Goal: Task Accomplishment & Management: Complete application form

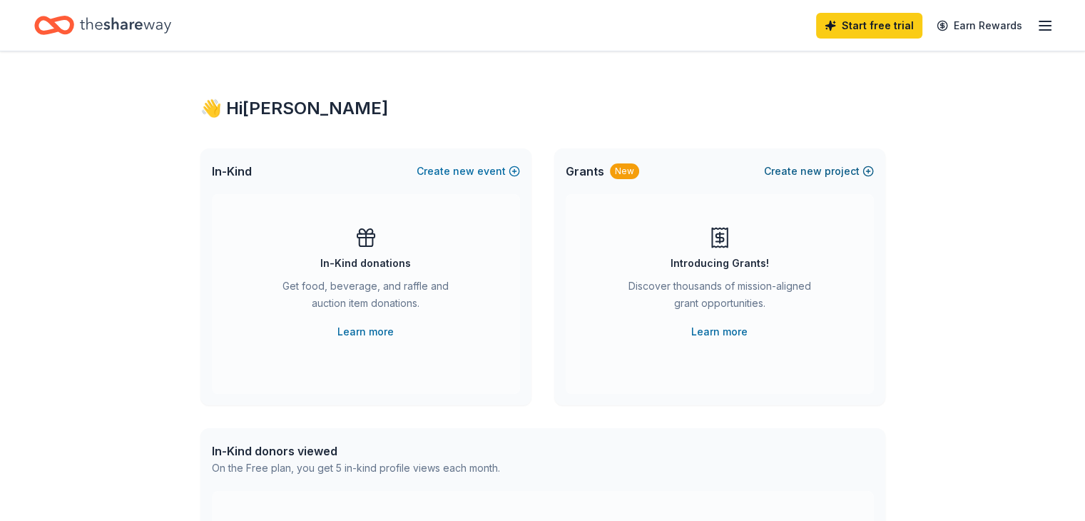
click at [831, 163] on button "Create new project" at bounding box center [819, 171] width 110 height 17
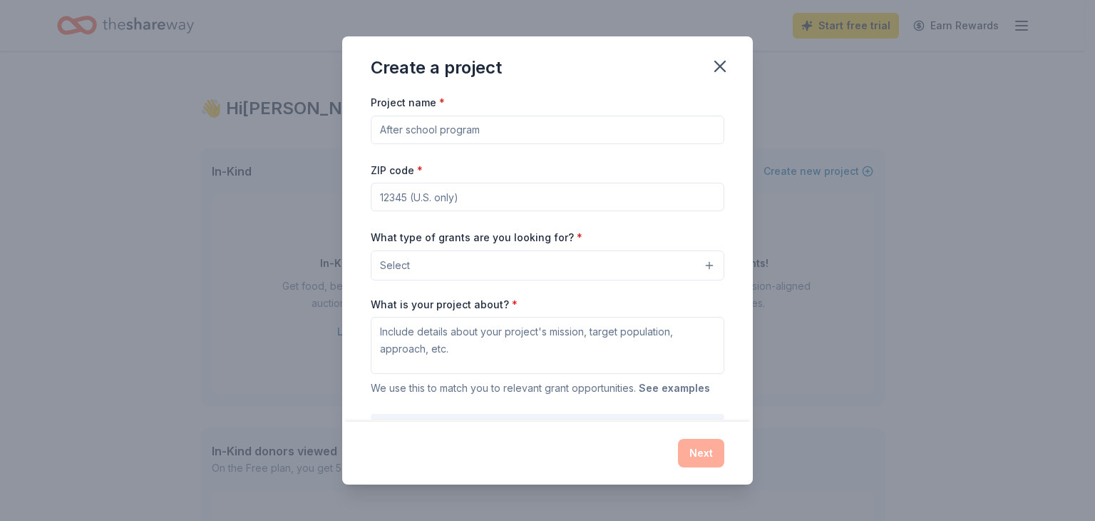
click at [660, 386] on button "See examples" at bounding box center [674, 387] width 71 height 17
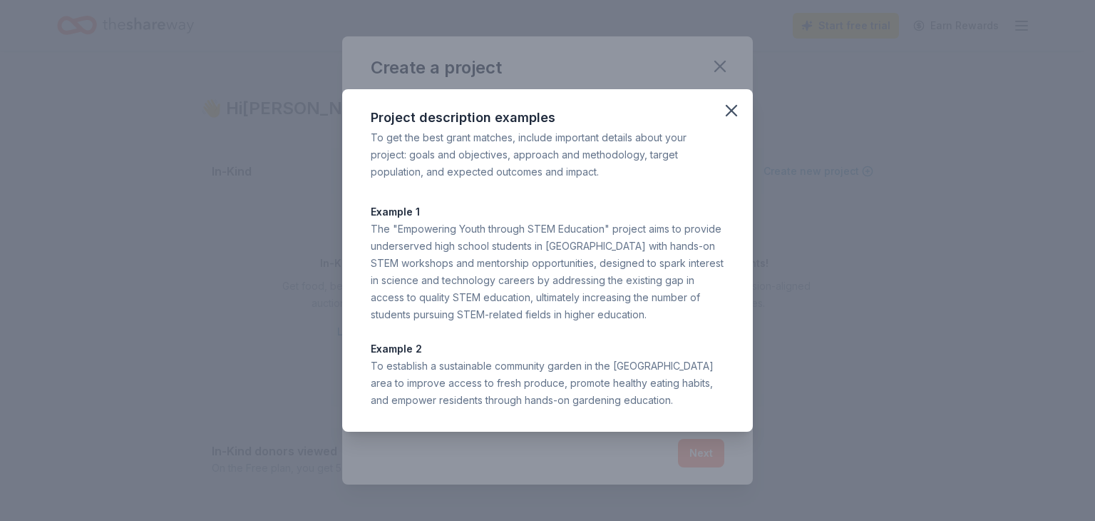
click at [736, 114] on icon "button" at bounding box center [732, 111] width 10 height 10
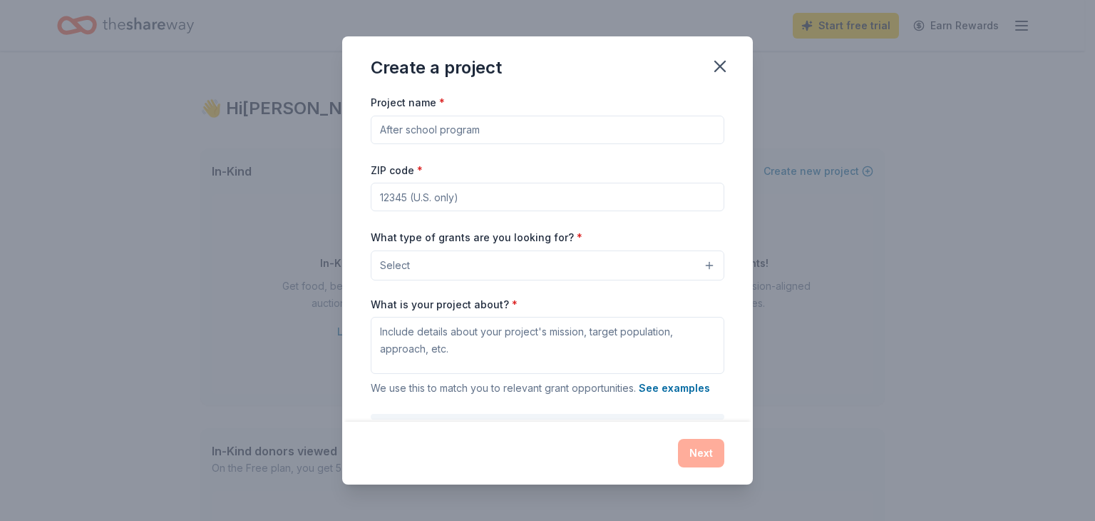
click at [454, 131] on input "Project name *" at bounding box center [548, 130] width 354 height 29
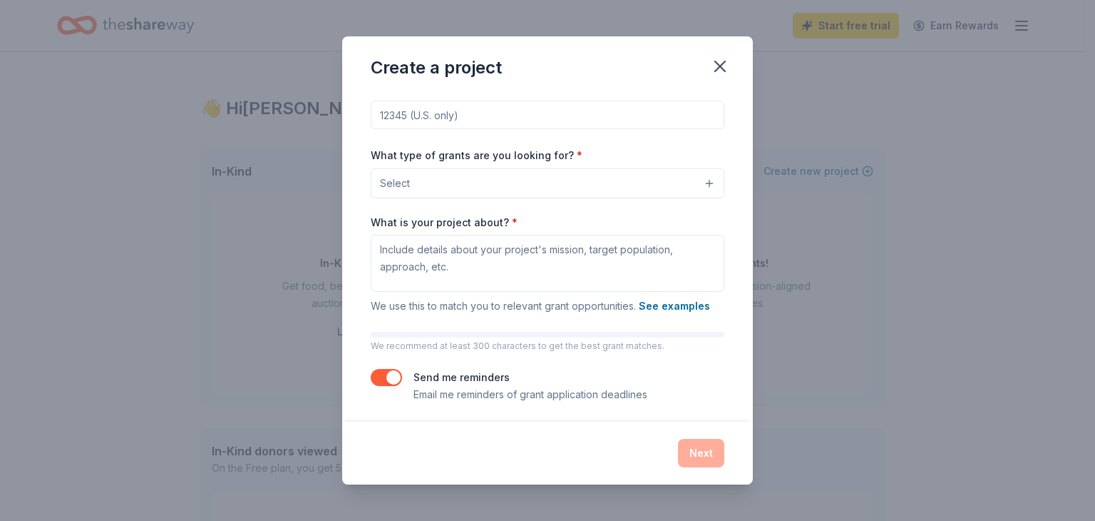
scroll to position [86, 0]
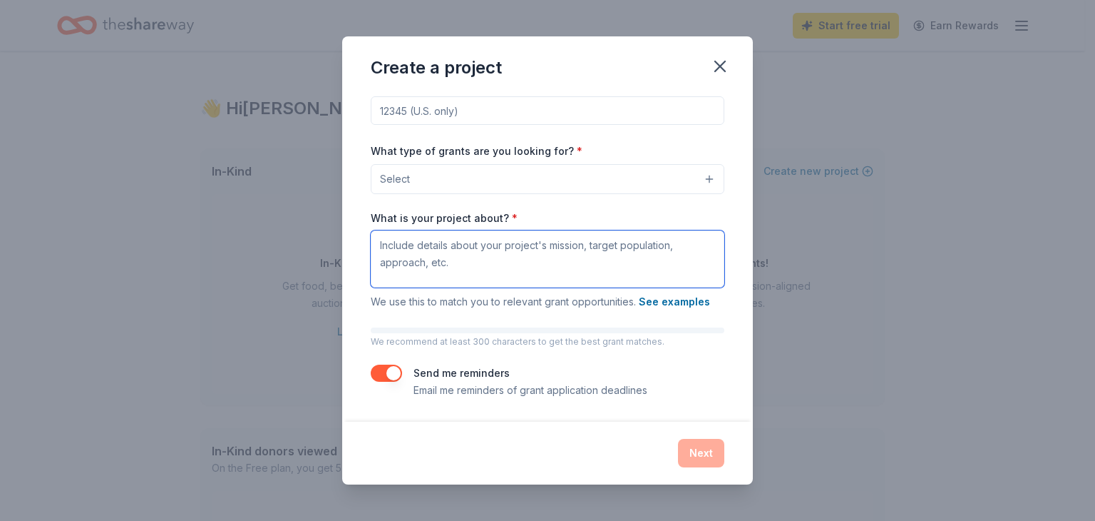
click at [420, 250] on textarea "What is your project about? *" at bounding box center [548, 258] width 354 height 57
paste textarea "A Forever Home Animal Rescue, Inc. is a no-kill organization with 20 years’ exp…"
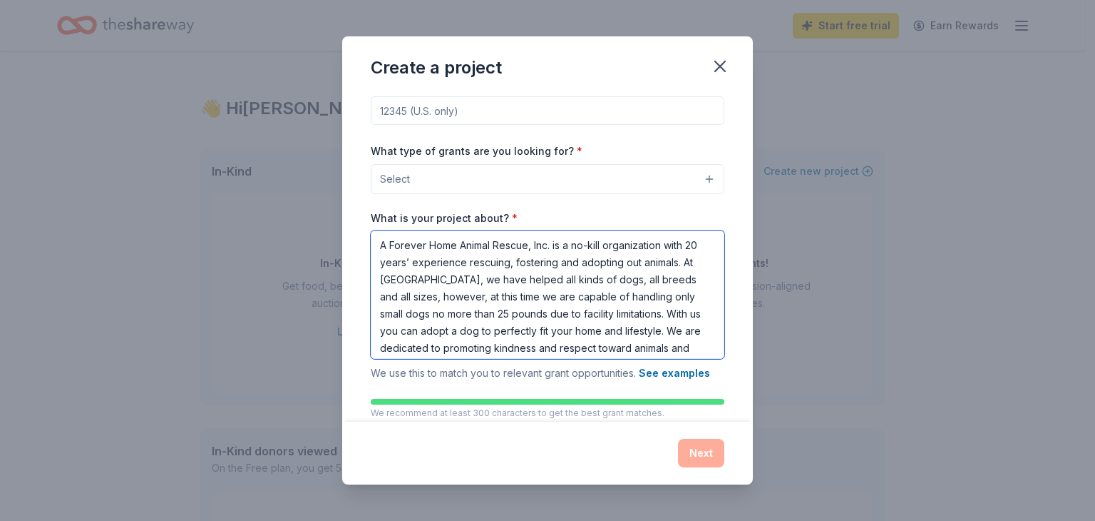
scroll to position [15, 0]
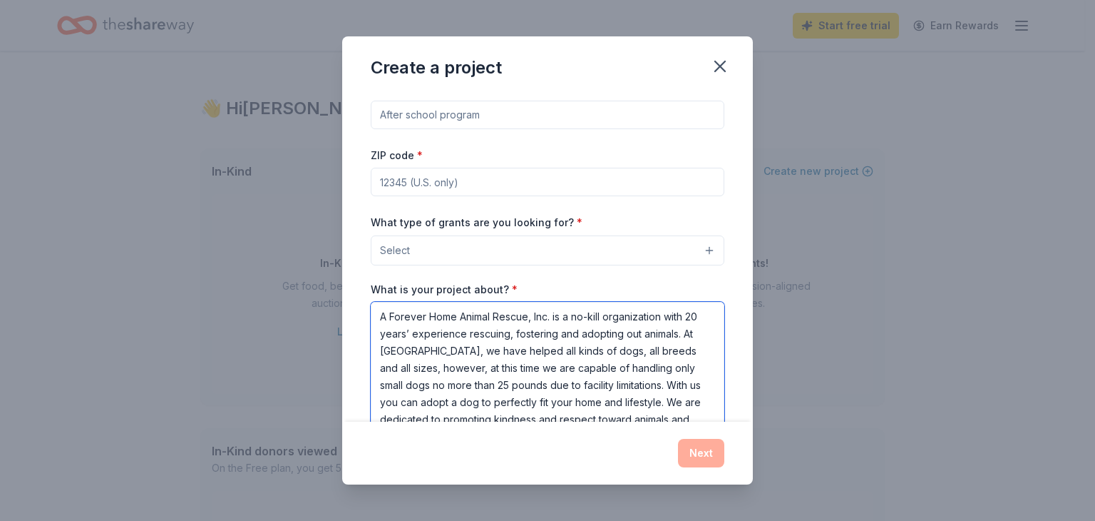
click at [667, 337] on textarea "A Forever Home Animal Rescue, Inc. is a no-kill organization with 20 years’ exp…" at bounding box center [548, 366] width 354 height 128
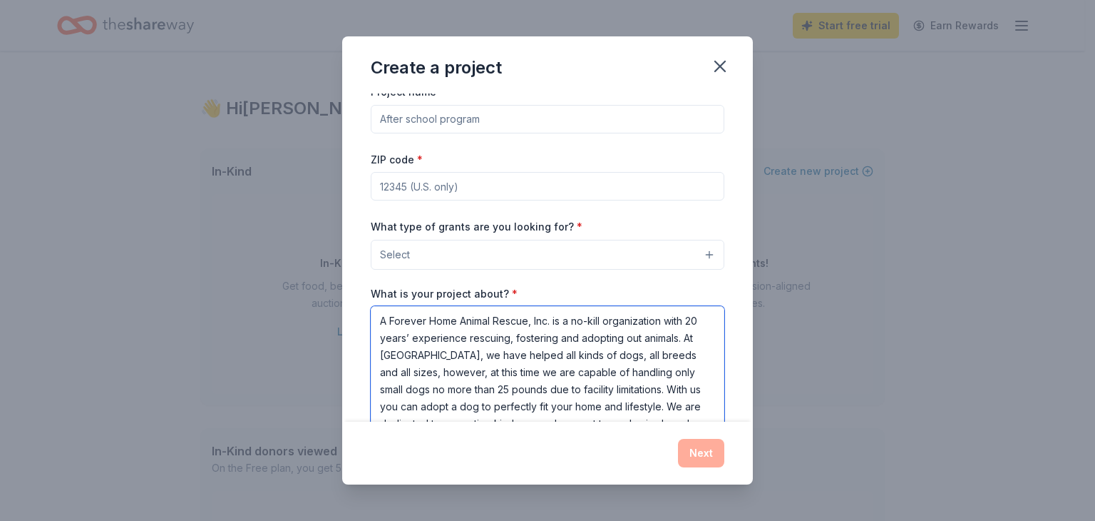
scroll to position [0, 0]
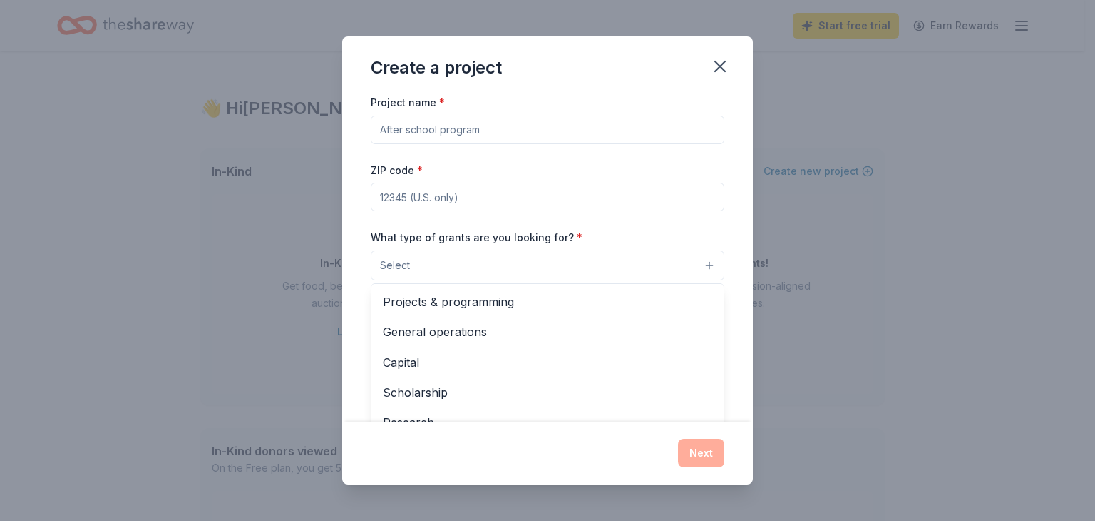
click at [462, 270] on button "Select" at bounding box center [548, 265] width 354 height 30
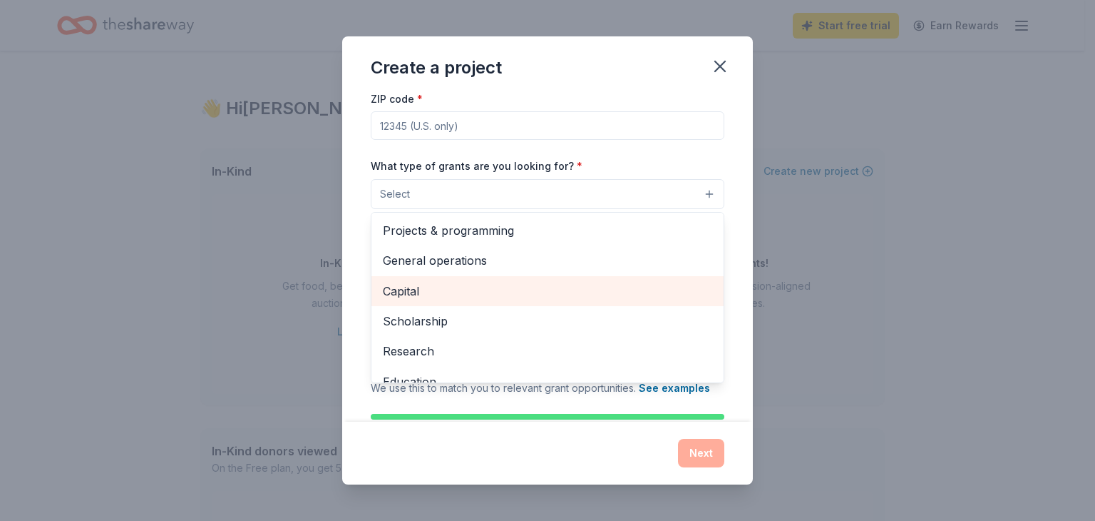
click at [429, 289] on span "Capital" at bounding box center [547, 291] width 329 height 19
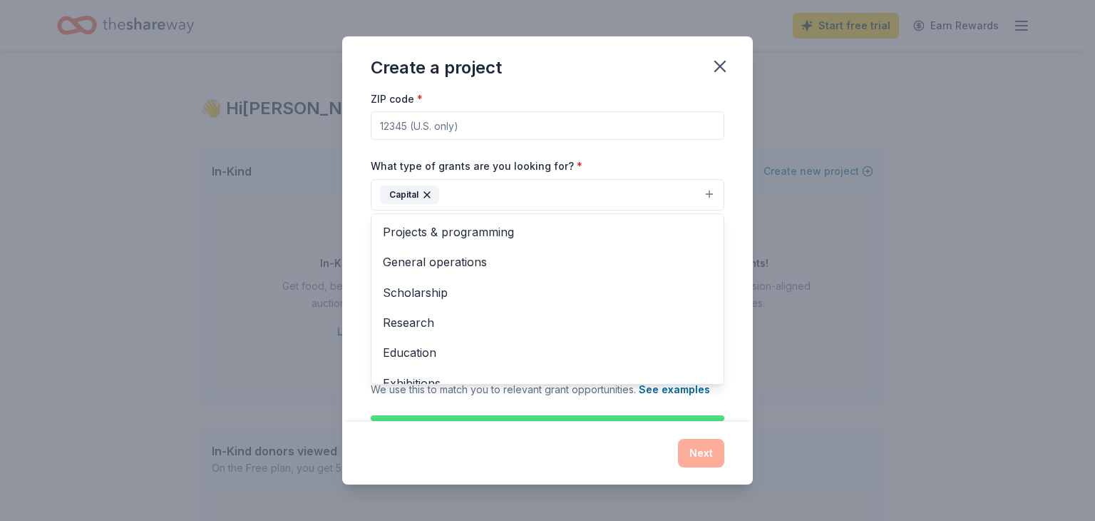
click at [495, 102] on div "Project name * ZIP code * What type of grants are you looking for? * Capital Pr…" at bounding box center [548, 254] width 354 height 464
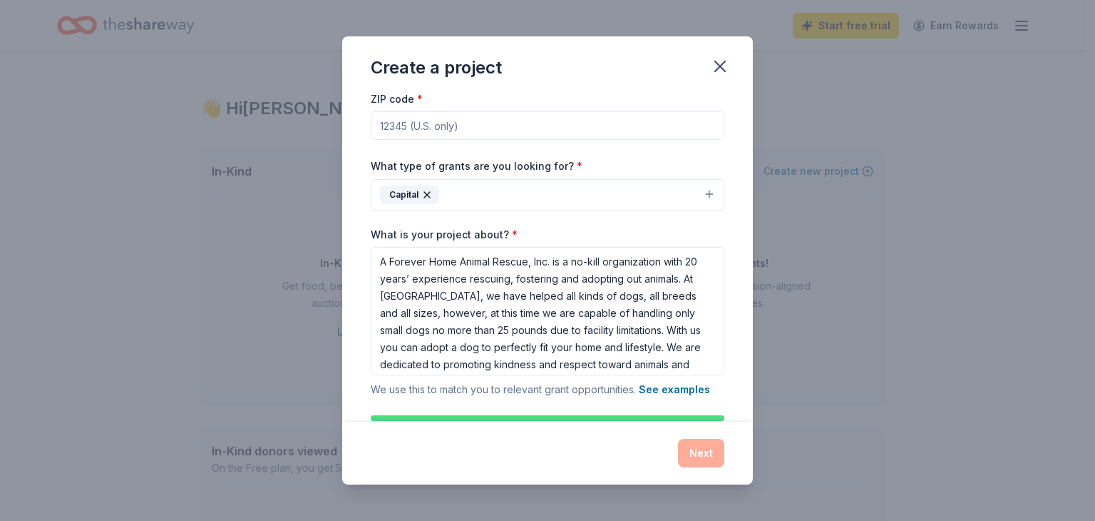
click at [697, 198] on button "Capital" at bounding box center [548, 194] width 354 height 31
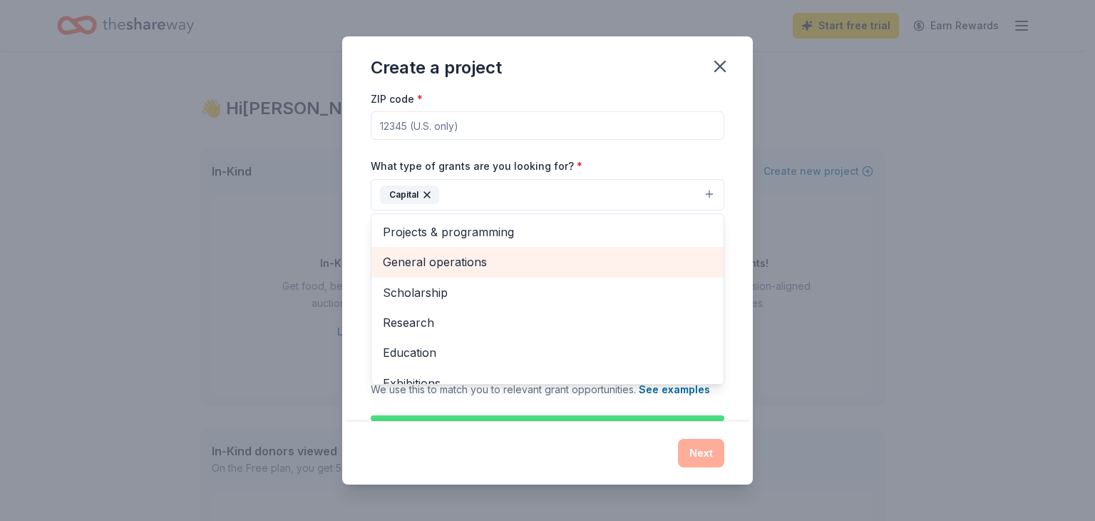
click at [436, 257] on span "General operations" at bounding box center [547, 261] width 329 height 19
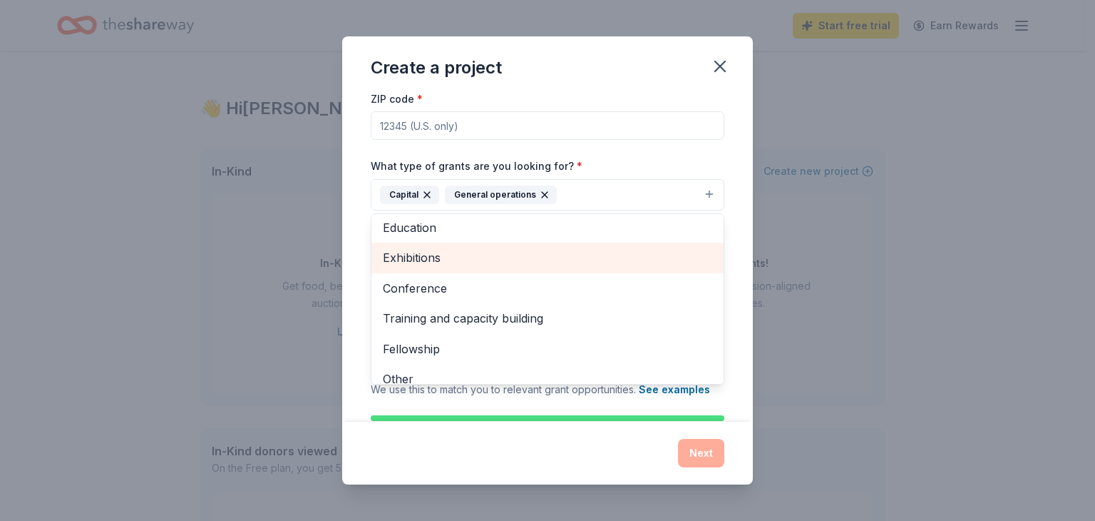
scroll to position [108, 0]
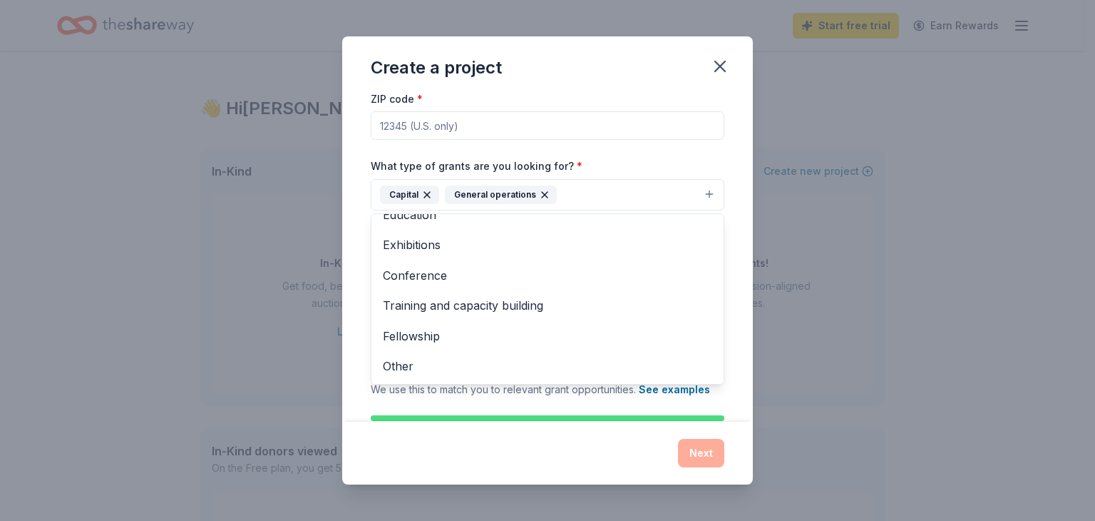
click at [563, 94] on div "Project name * ZIP code * What type of grants are you looking for? * Capital Ge…" at bounding box center [548, 254] width 354 height 464
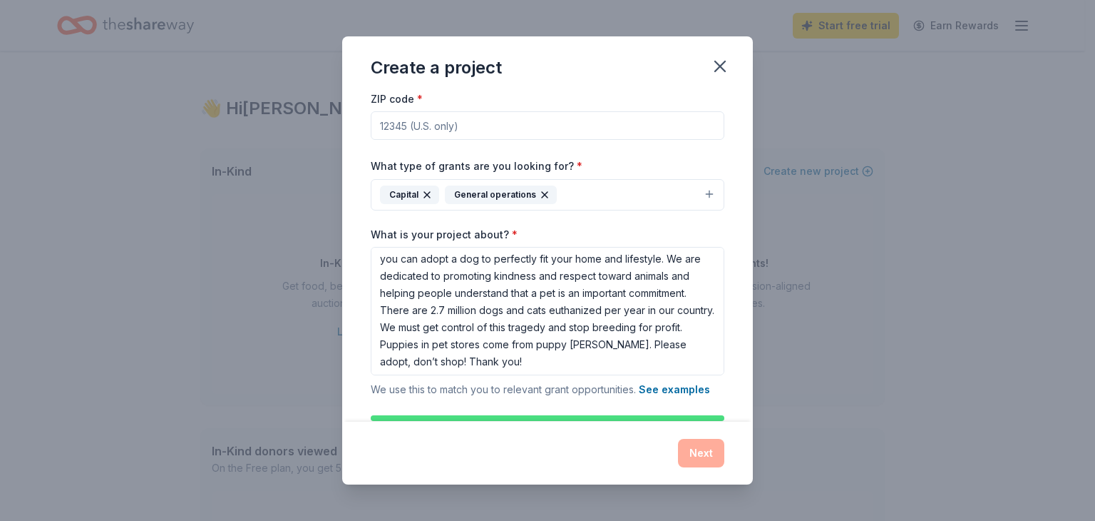
scroll to position [89, 0]
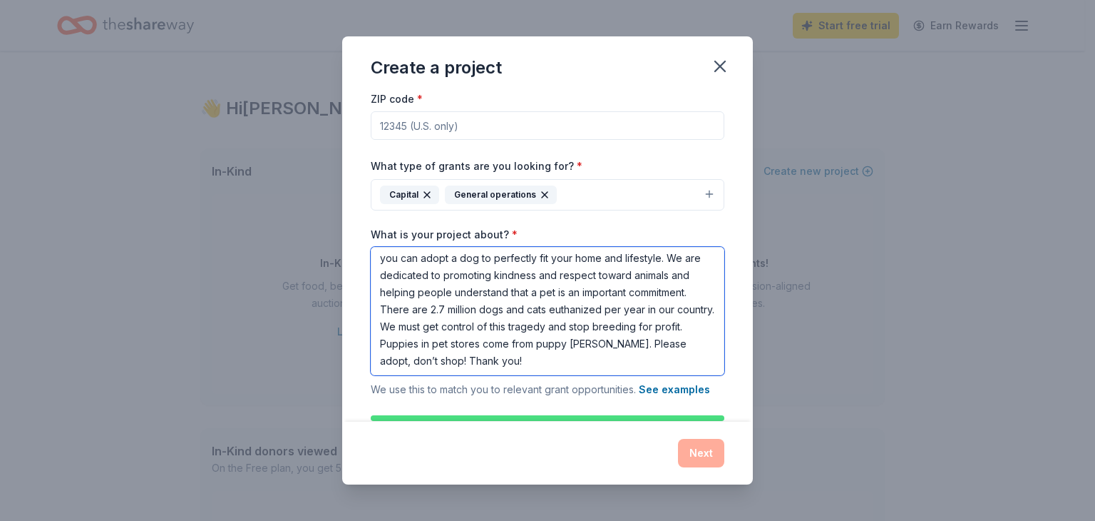
drag, startPoint x: 505, startPoint y: 358, endPoint x: 574, endPoint y: 358, distance: 69.2
click at [574, 358] on textarea "A Forever Home Animal Rescue, Inc. is a no-kill organization with 20 years’ exp…" at bounding box center [548, 311] width 354 height 128
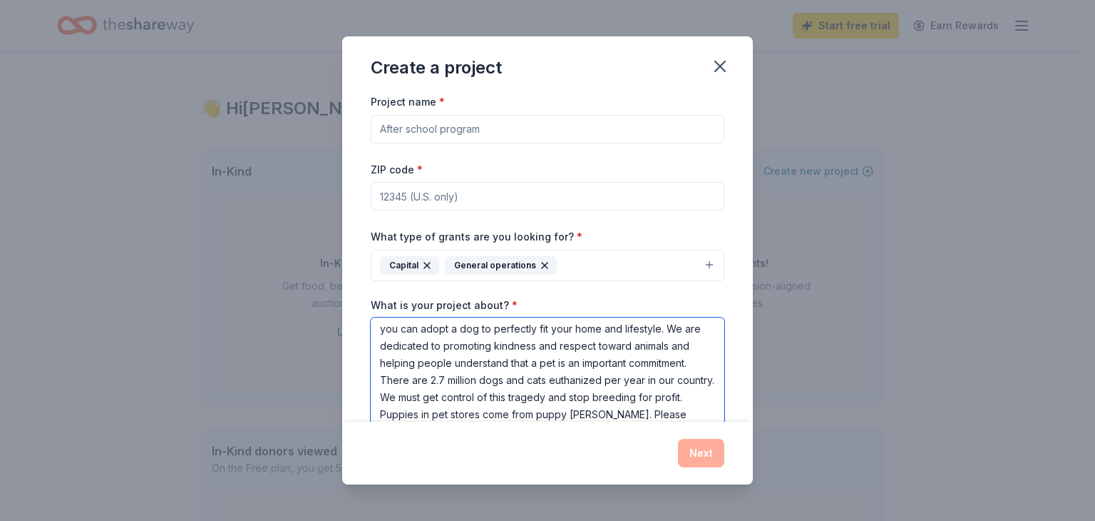
scroll to position [0, 0]
type textarea "A Forever Home Animal Rescue, Inc. is a no-kill organization with 20 years’ exp…"
click at [459, 191] on input "ZIP code *" at bounding box center [548, 197] width 354 height 29
paste input "32726"
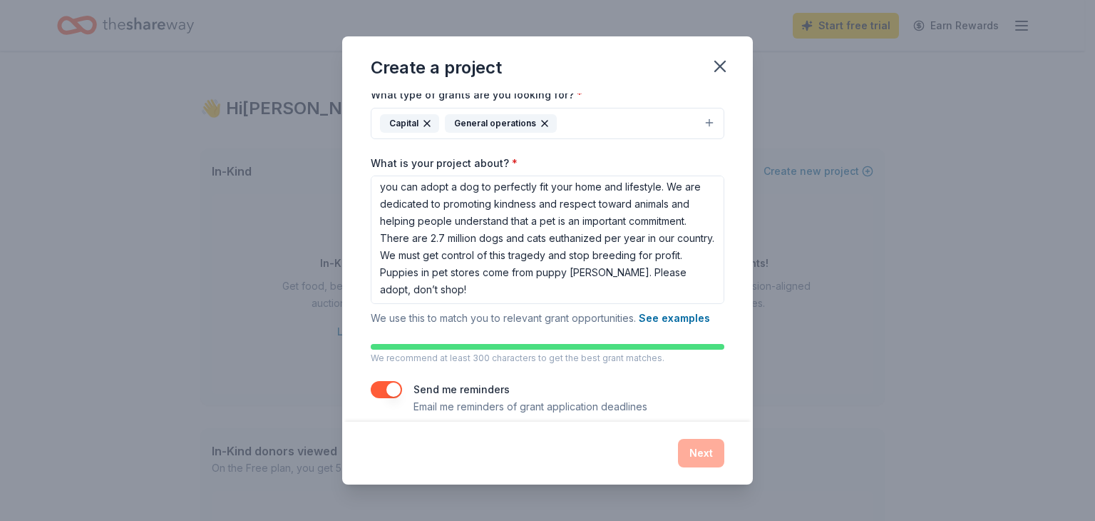
scroll to position [159, 0]
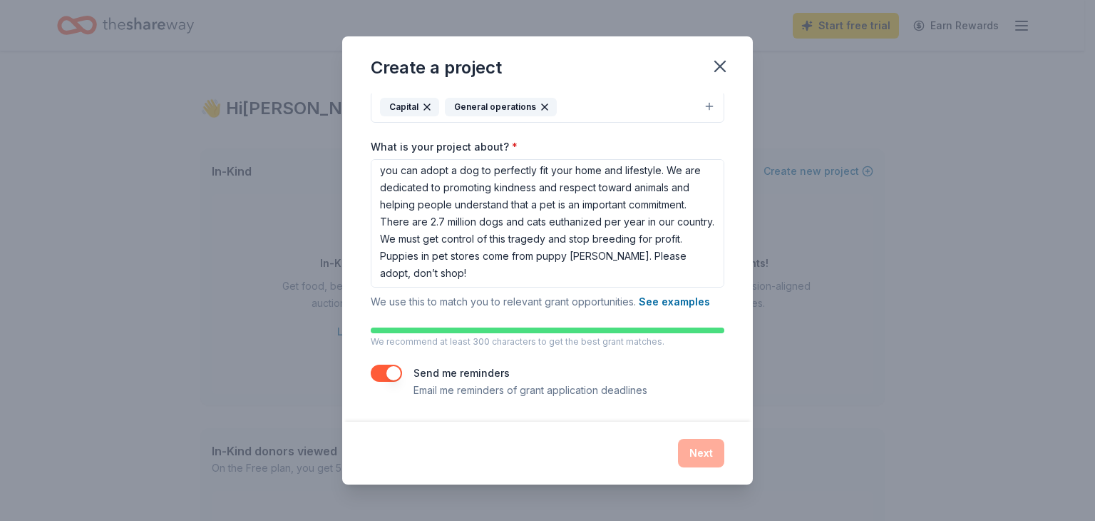
type input "32726"
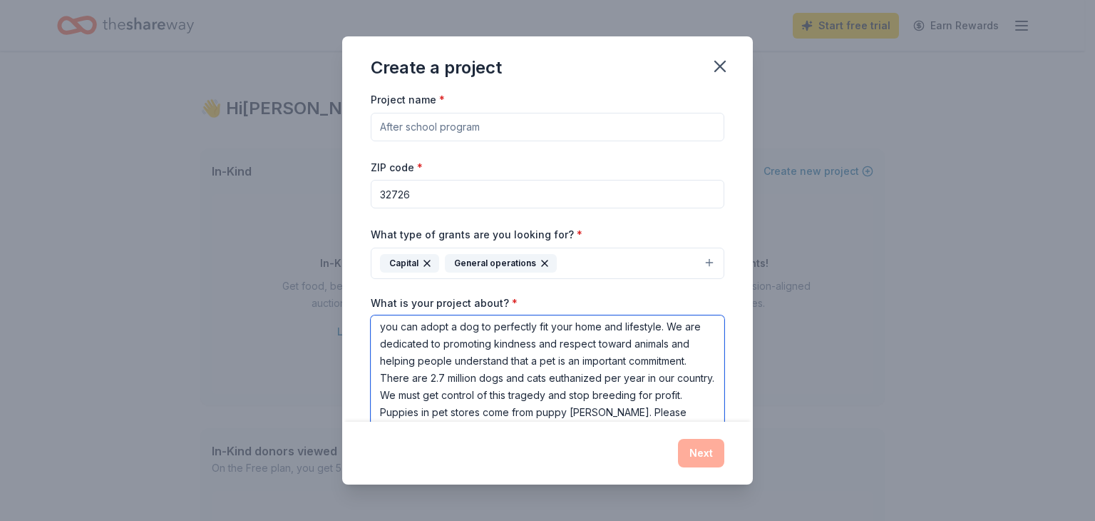
scroll to position [0, 0]
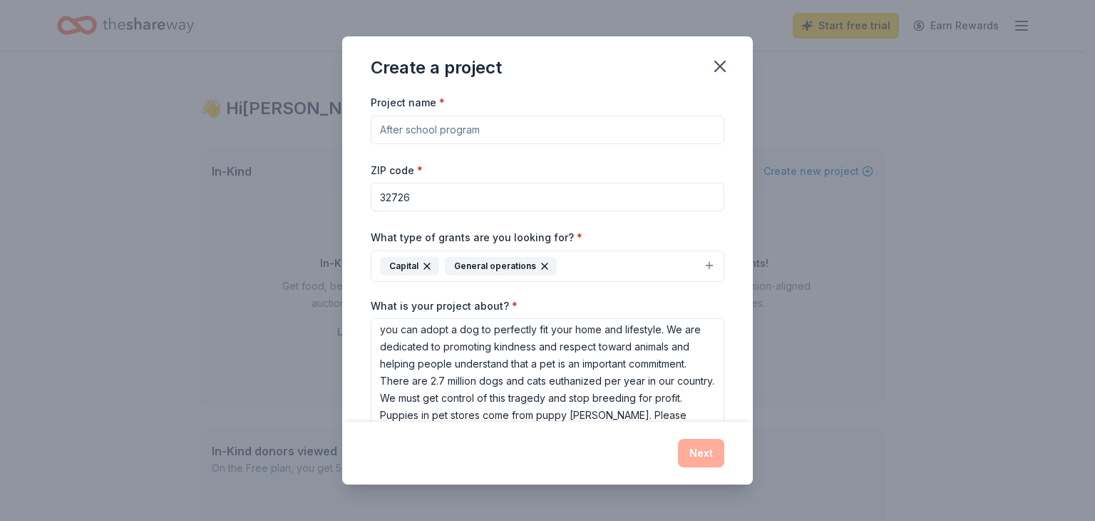
click at [422, 123] on input "Project name *" at bounding box center [548, 130] width 354 height 29
click at [517, 131] on input "Help us pay off our mortgage - A Forever Home Animal Rescue" at bounding box center [548, 130] width 354 height 29
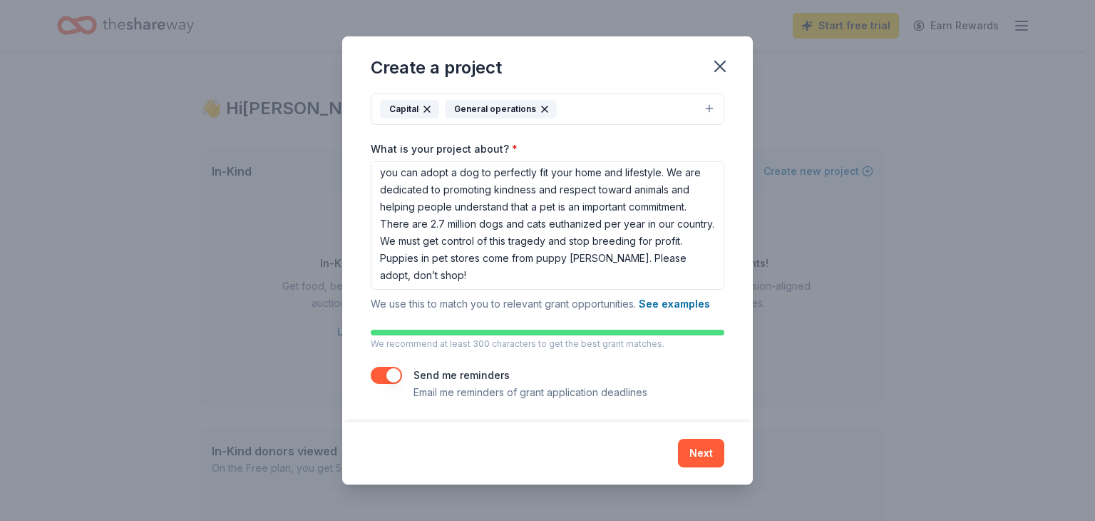
scroll to position [159, 0]
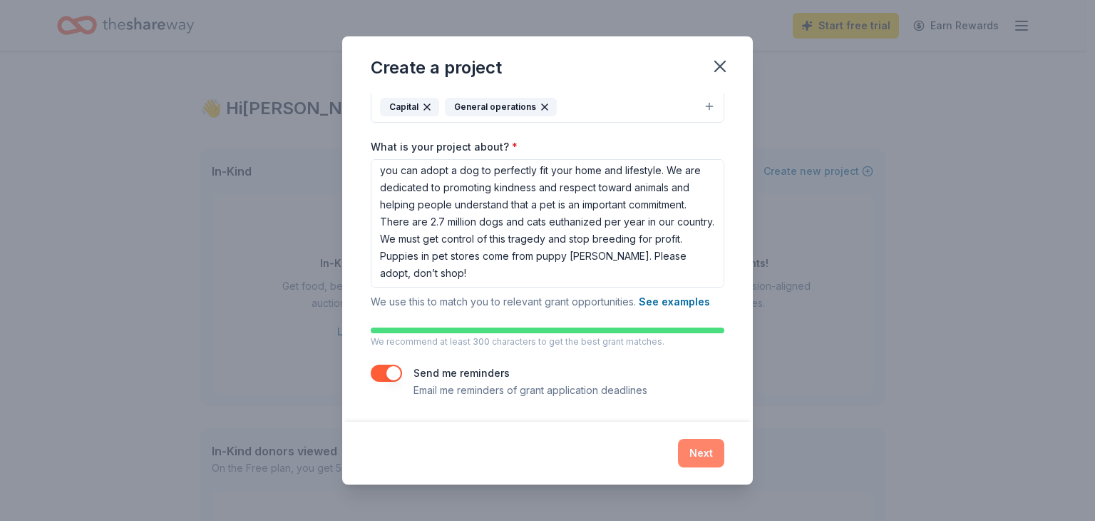
type input "Help us pay off our mortgage! - A Forever Home Animal Rescue"
click at [696, 443] on button "Next" at bounding box center [701, 453] width 46 height 29
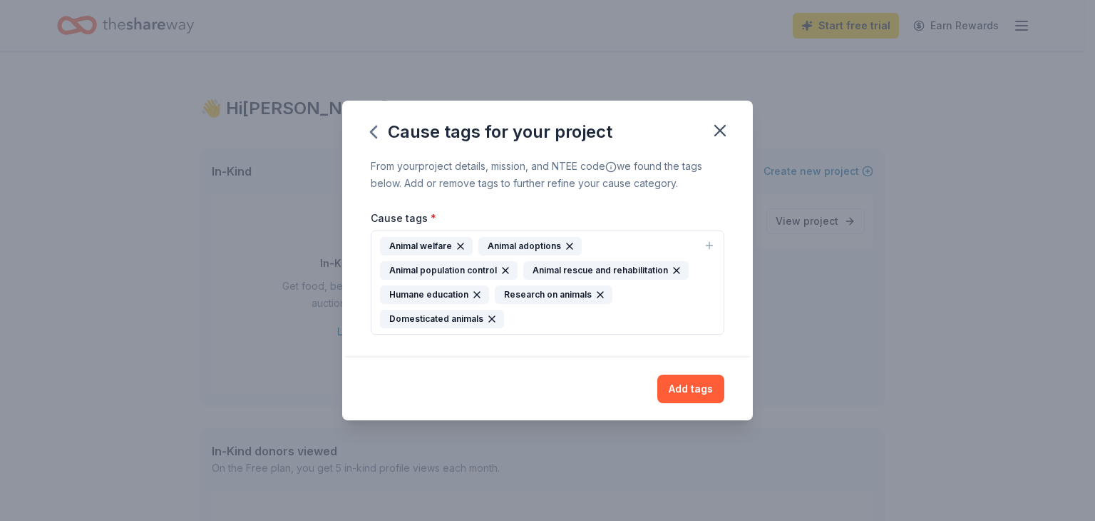
click at [598, 294] on icon "button" at bounding box center [601, 295] width 6 height 6
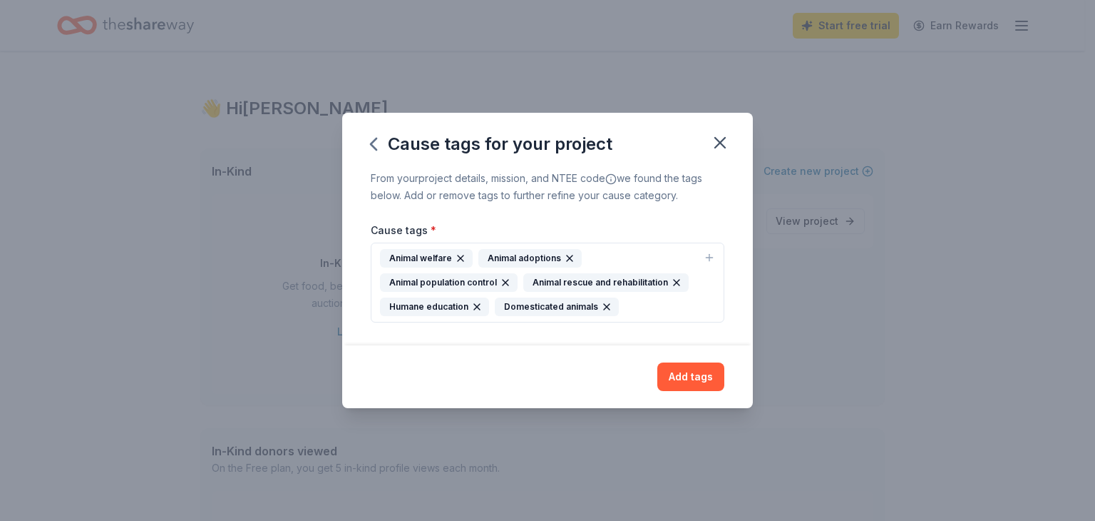
click at [501, 281] on icon "button" at bounding box center [505, 282] width 11 height 11
click at [711, 257] on icon "button" at bounding box center [709, 257] width 11 height 11
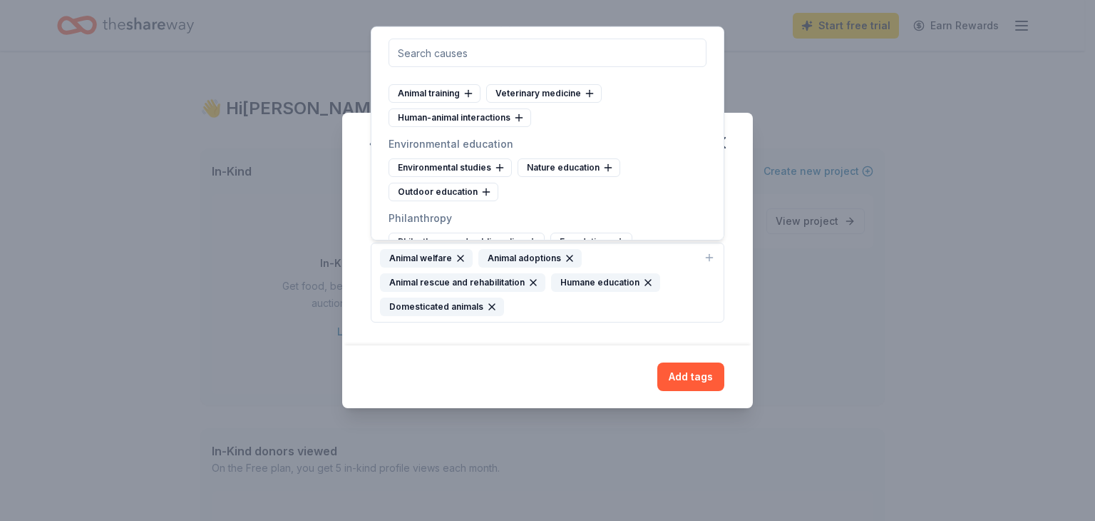
scroll to position [1640, 0]
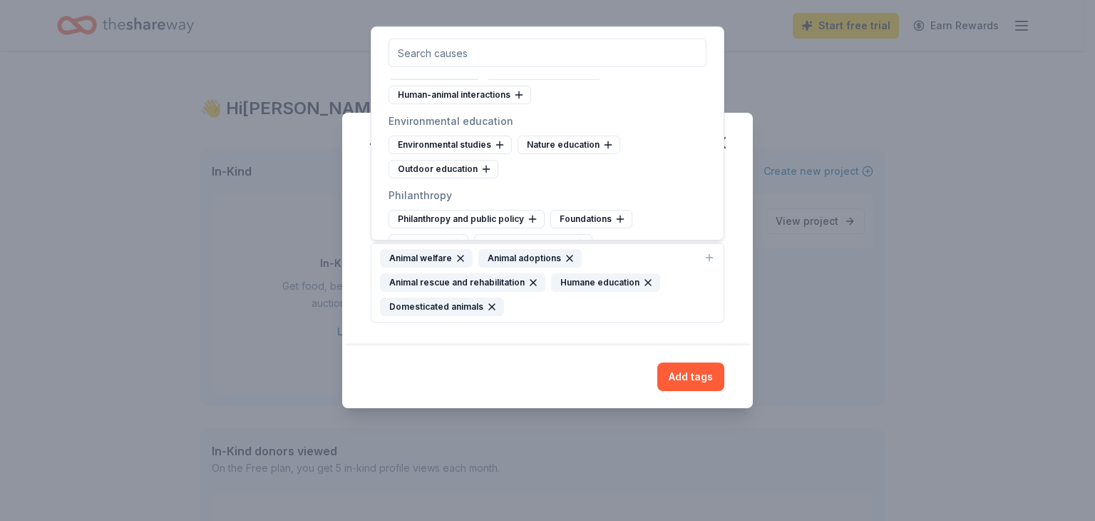
click at [470, 76] on icon at bounding box center [468, 70] width 11 height 11
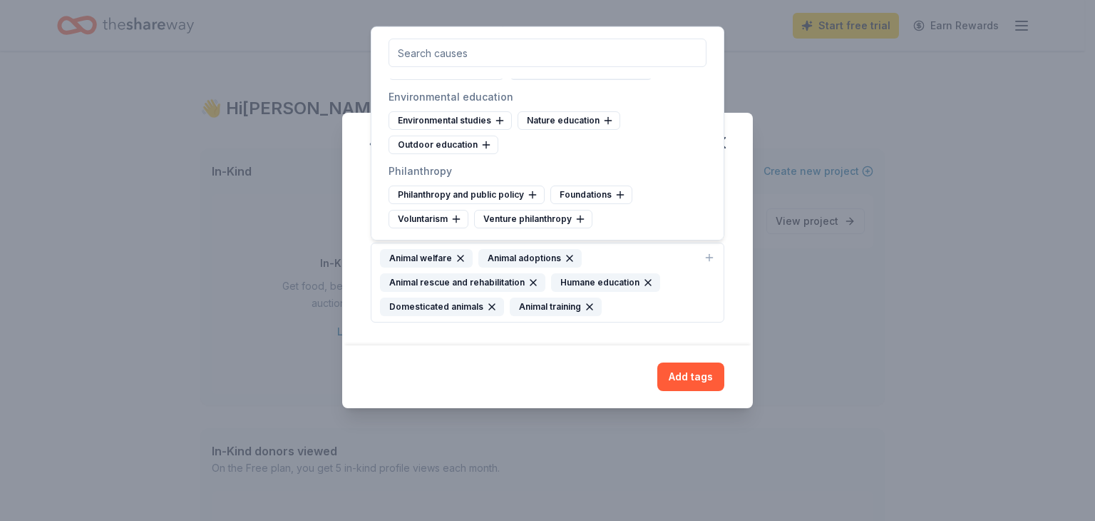
click at [639, 71] on icon at bounding box center [640, 71] width 6 height 0
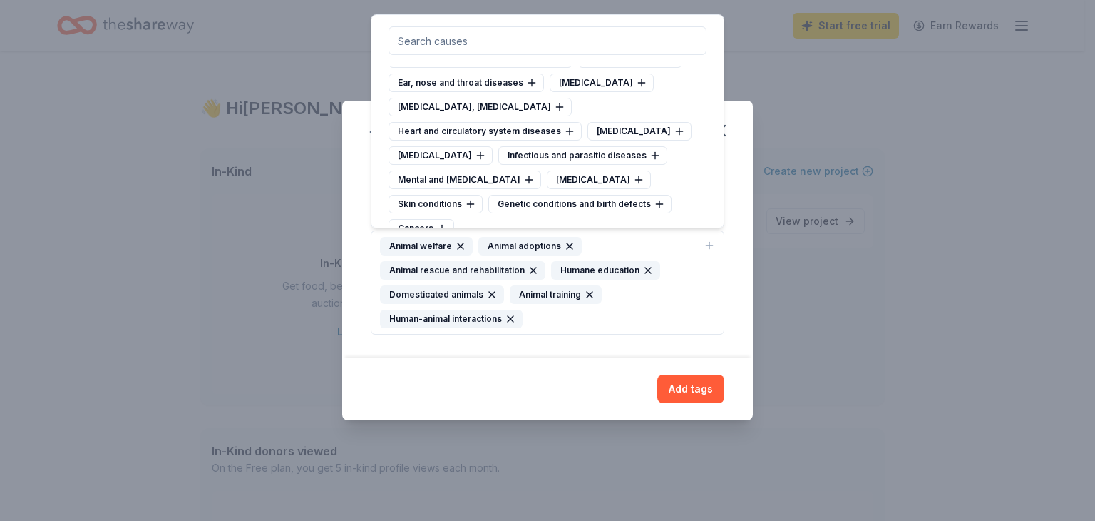
scroll to position [3209, 0]
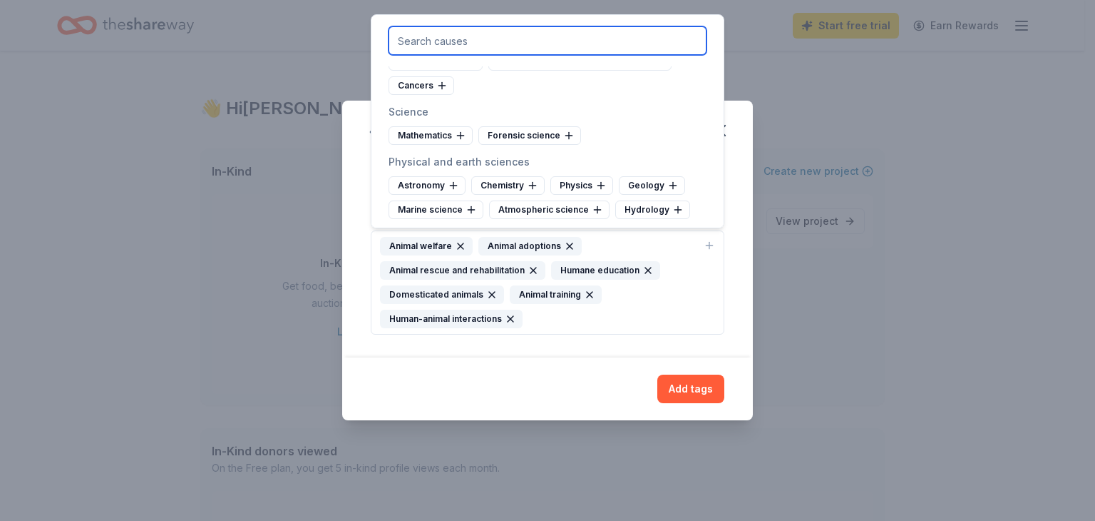
click at [565, 39] on input "text" at bounding box center [548, 40] width 318 height 29
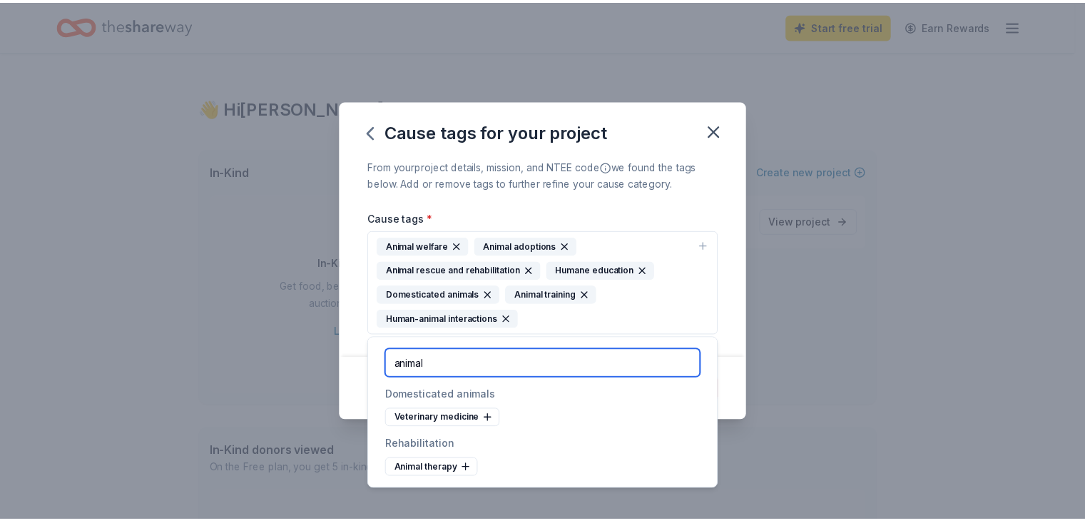
scroll to position [0, 0]
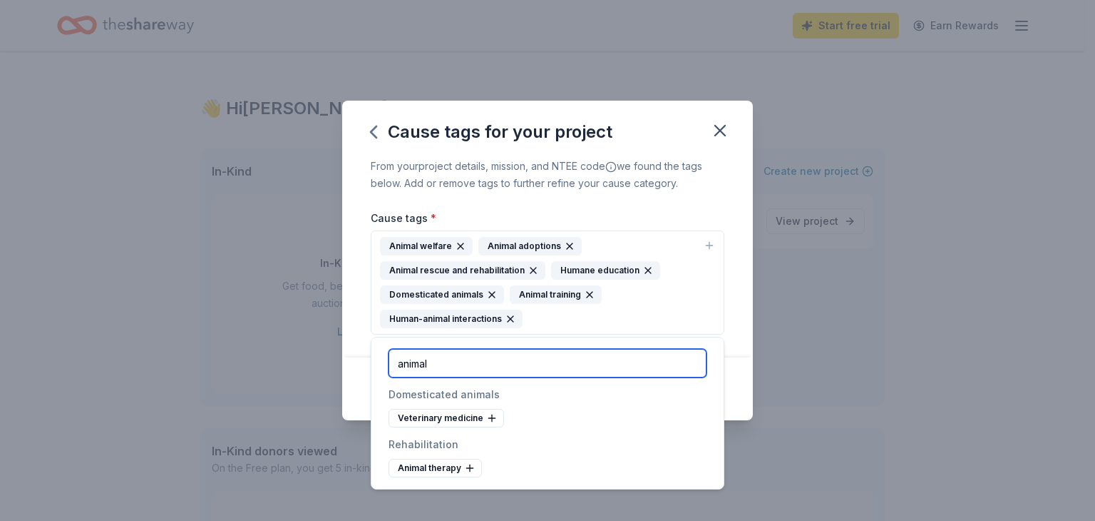
click at [463, 367] on input "animal" at bounding box center [548, 363] width 318 height 29
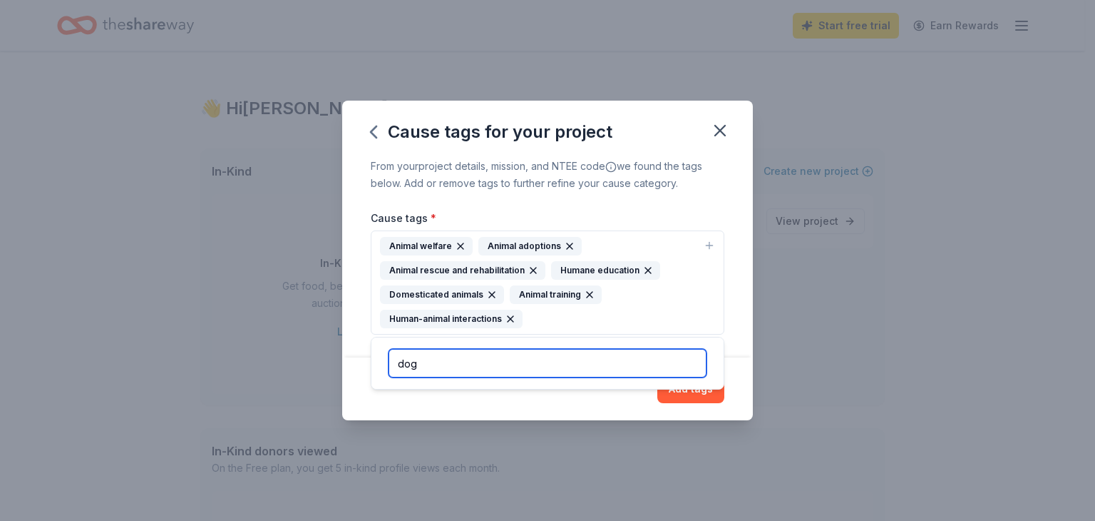
type input "dog"
click at [662, 189] on div "From your project details, mission, and NTEE code we found the tags below. Add …" at bounding box center [548, 175] width 354 height 34
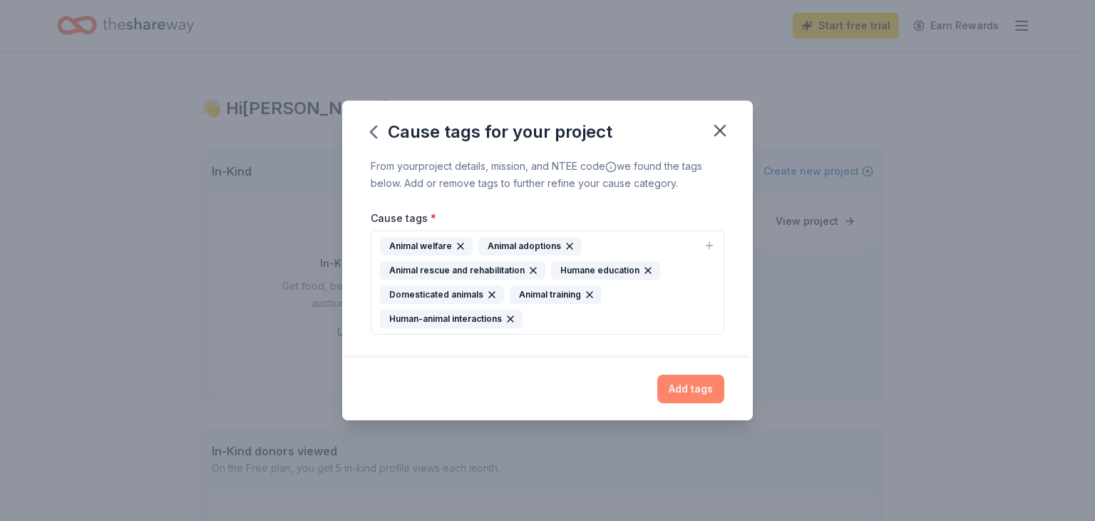
click at [701, 388] on button "Add tags" at bounding box center [691, 388] width 67 height 29
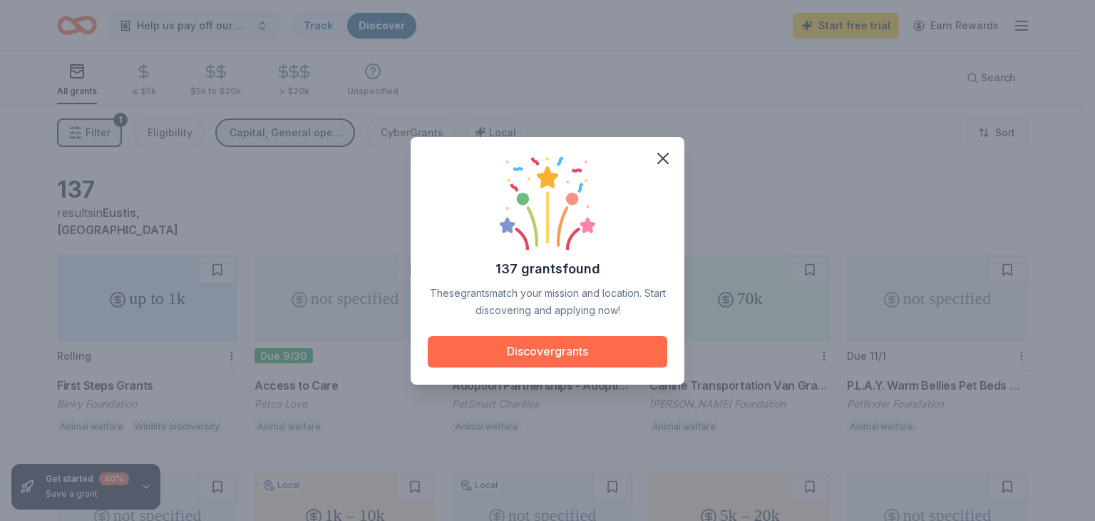
click at [546, 344] on button "Discover grants" at bounding box center [548, 351] width 240 height 31
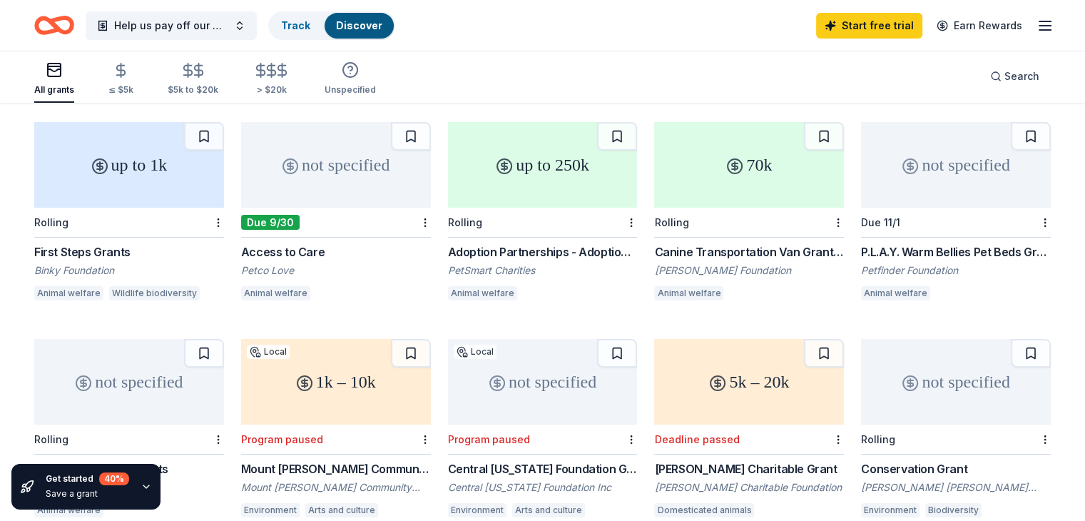
scroll to position [143, 0]
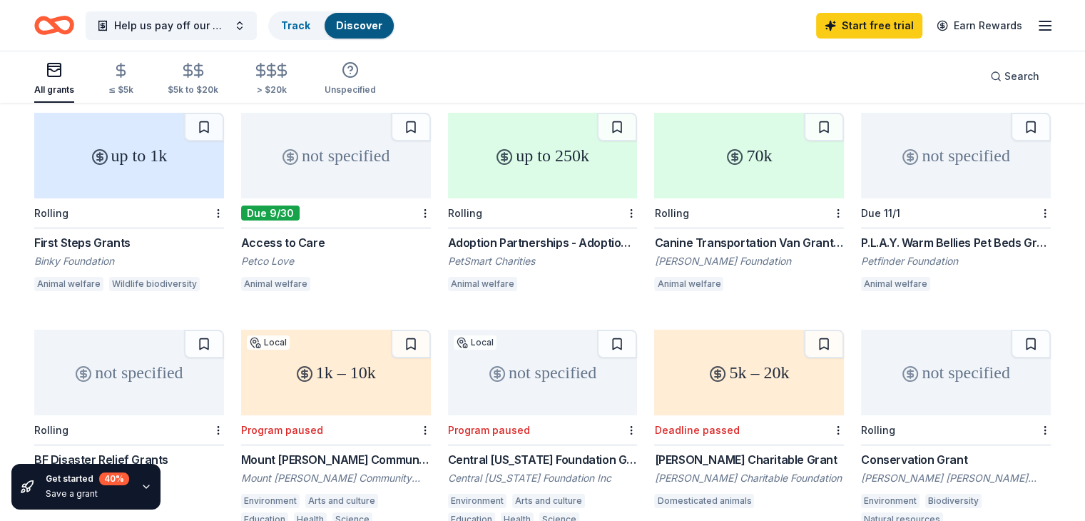
click at [707, 234] on div "Canine Transportation Van Grants ( previously Mobile Adoption Van Grants)" at bounding box center [749, 242] width 190 height 17
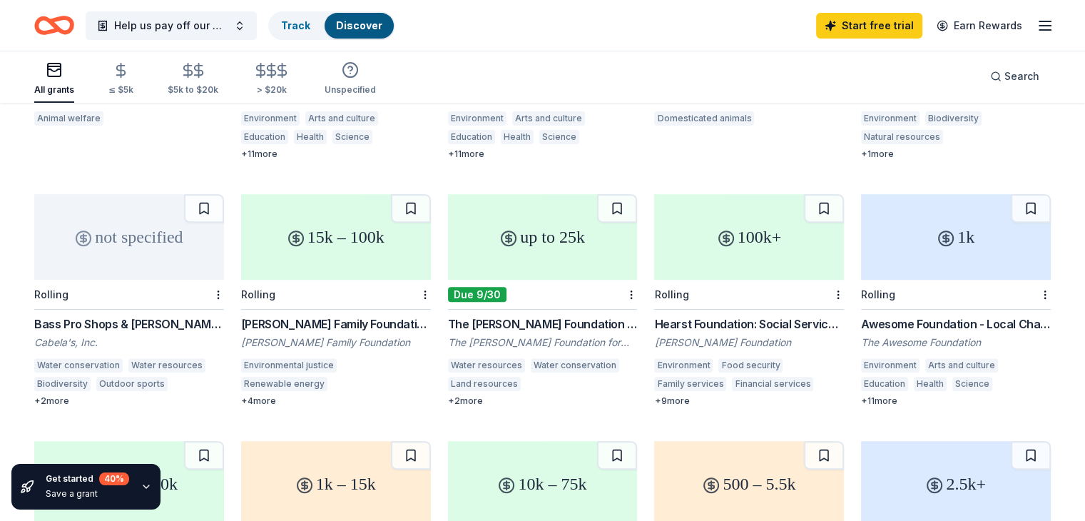
scroll to position [546, 0]
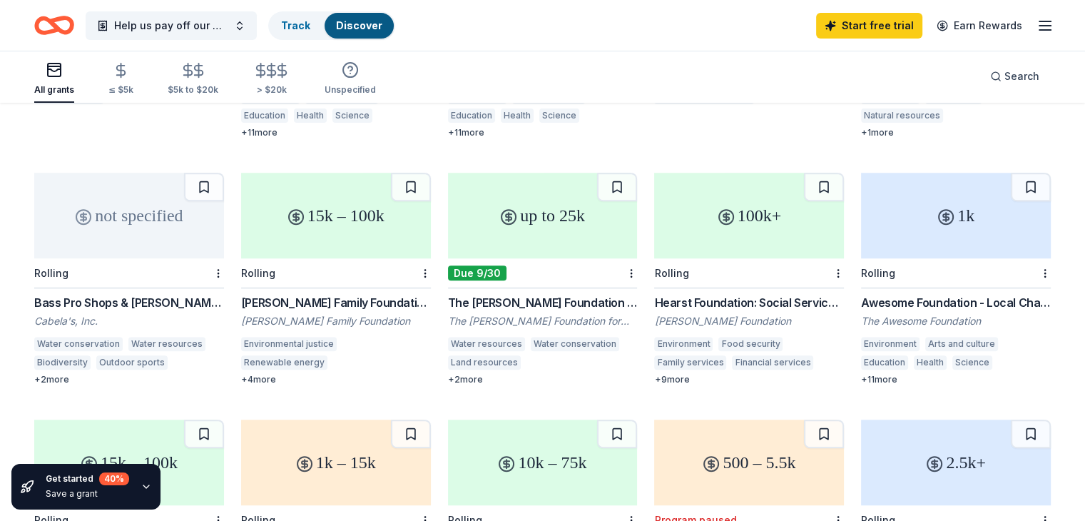
click at [79, 374] on div "+ 2 more" at bounding box center [129, 379] width 190 height 11
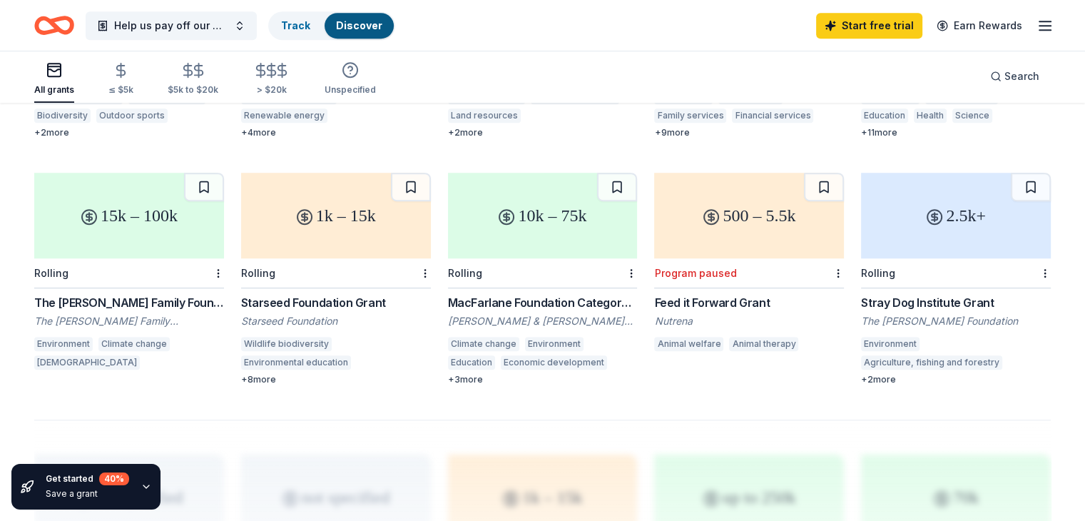
scroll to position [760, 0]
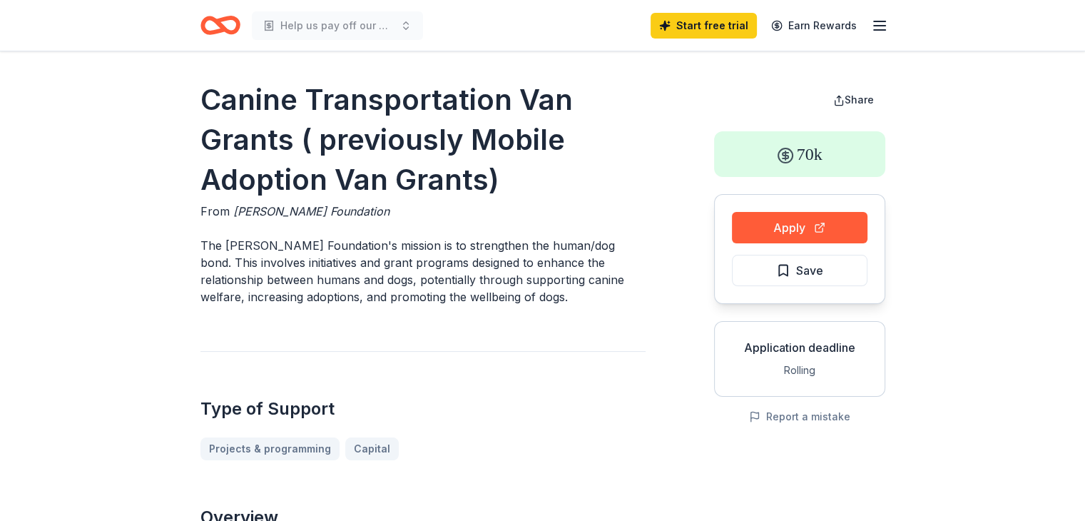
drag, startPoint x: 198, startPoint y: 89, endPoint x: 291, endPoint y: 137, distance: 104.3
drag, startPoint x: 291, startPoint y: 140, endPoint x: 317, endPoint y: 1, distance: 141.5
click at [222, 128] on h1 "Canine Transportation Van Grants ( previously Mobile Adoption Van Grants)" at bounding box center [422, 140] width 445 height 120
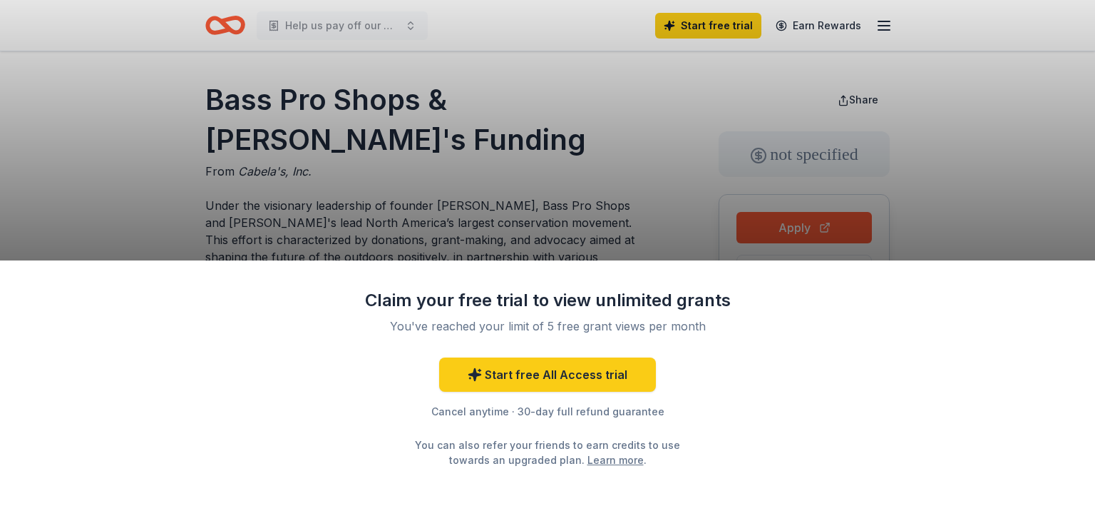
click at [490, 208] on div "Claim your free trial to view unlimited grants You've reached your limit of 5 f…" at bounding box center [547, 260] width 1095 height 521
